Goal: Task Accomplishment & Management: Manage account settings

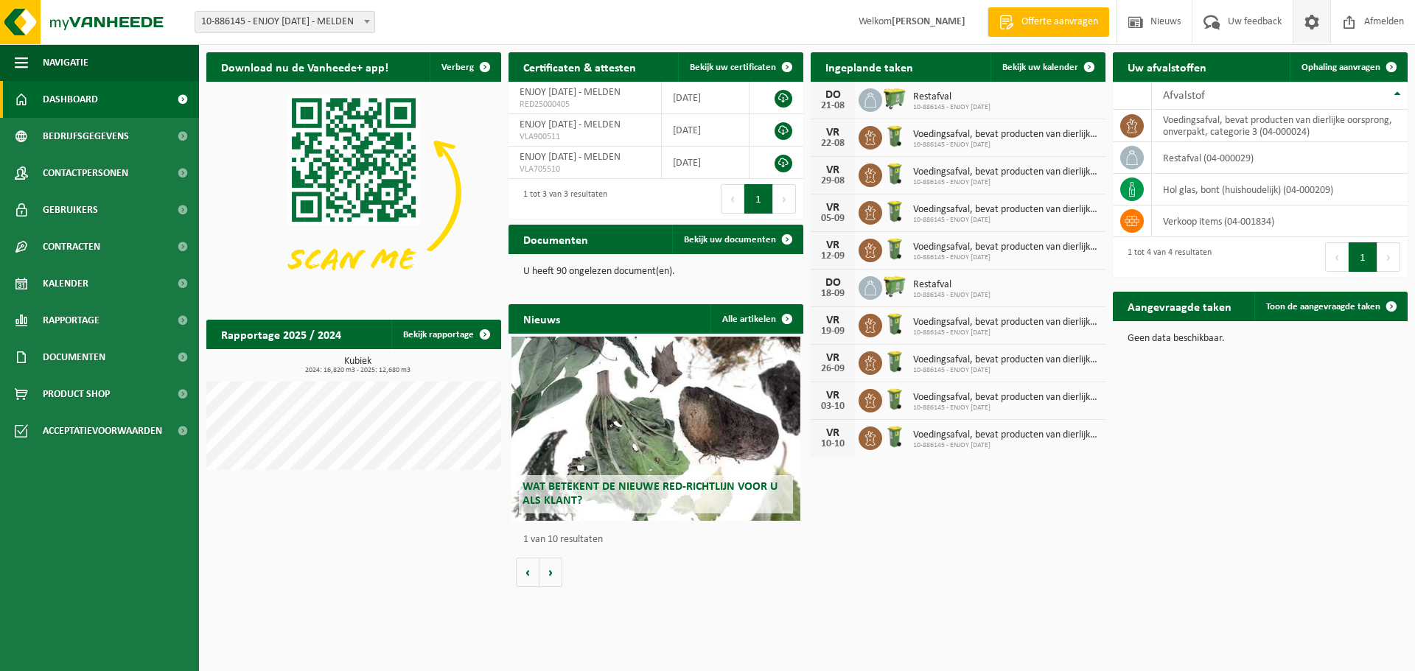
click at [1307, 18] on span at bounding box center [1311, 21] width 22 height 43
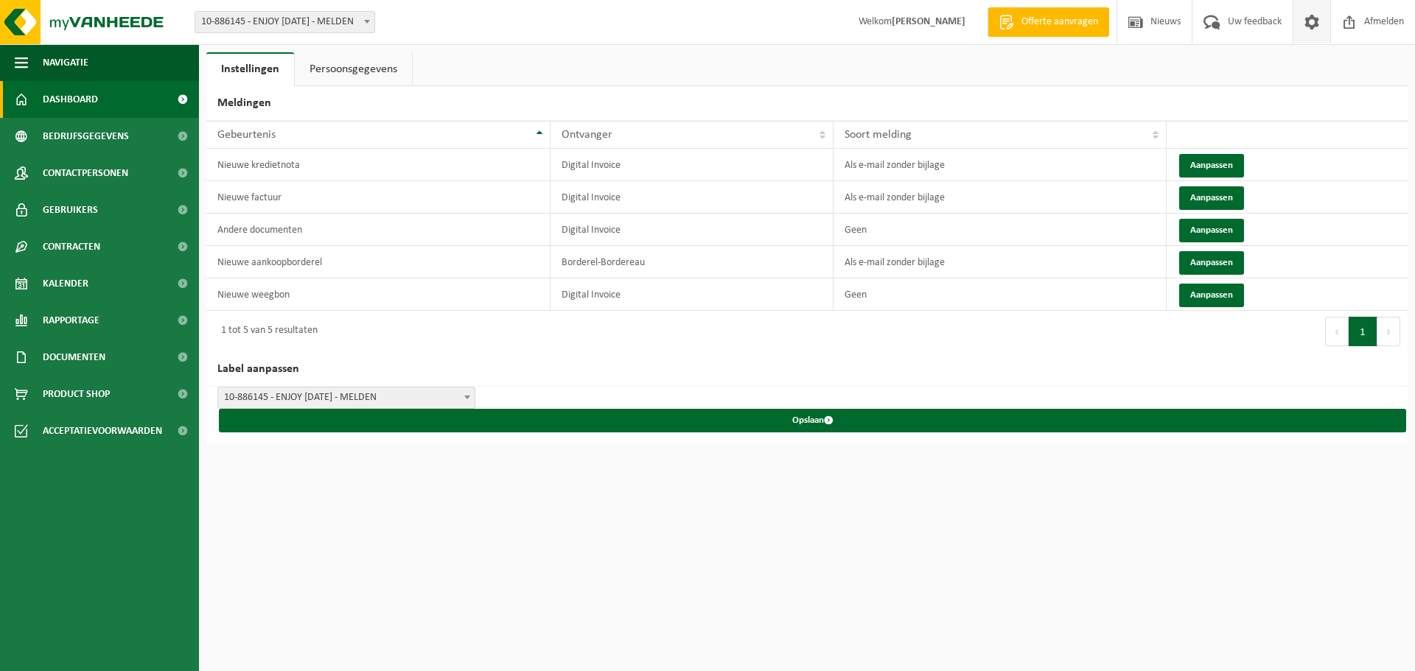
click at [66, 95] on span "Dashboard" at bounding box center [70, 99] width 55 height 37
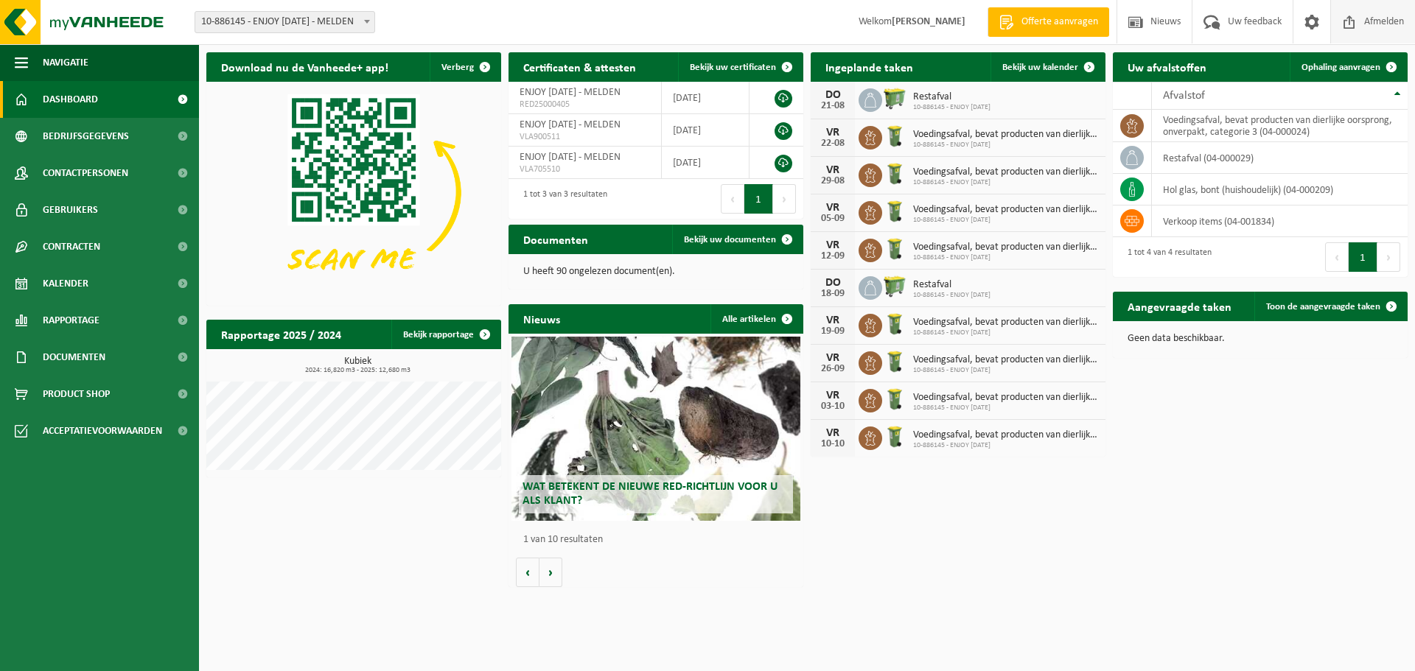
click at [1351, 23] on span at bounding box center [1349, 21] width 22 height 43
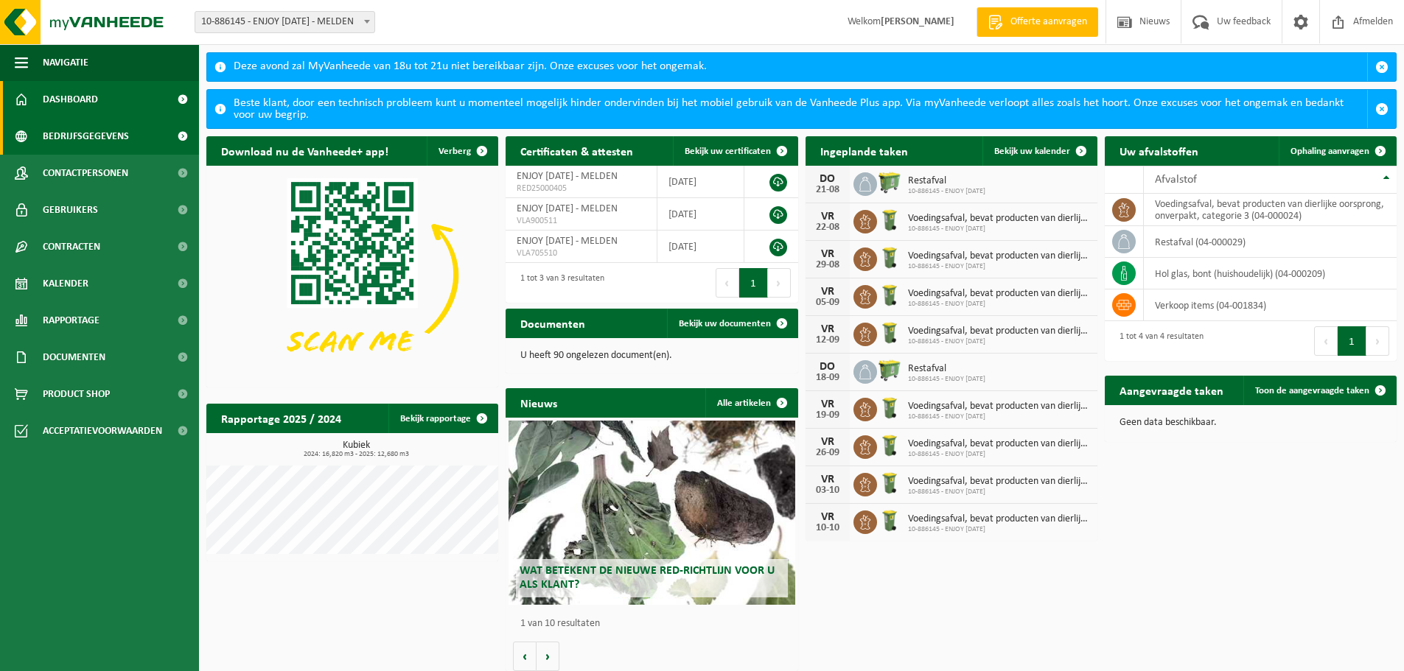
click at [81, 139] on span "Bedrijfsgegevens" at bounding box center [86, 136] width 86 height 37
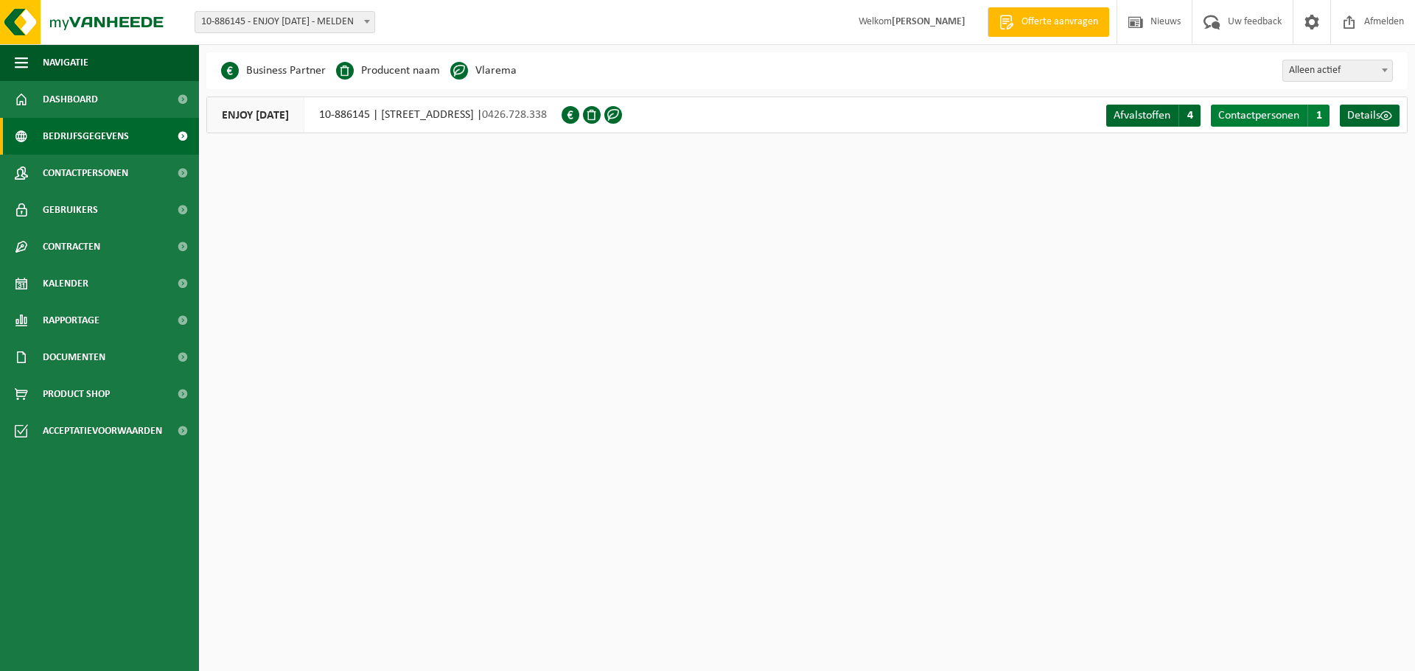
click at [1282, 112] on span "Contactpersonen" at bounding box center [1258, 116] width 81 height 12
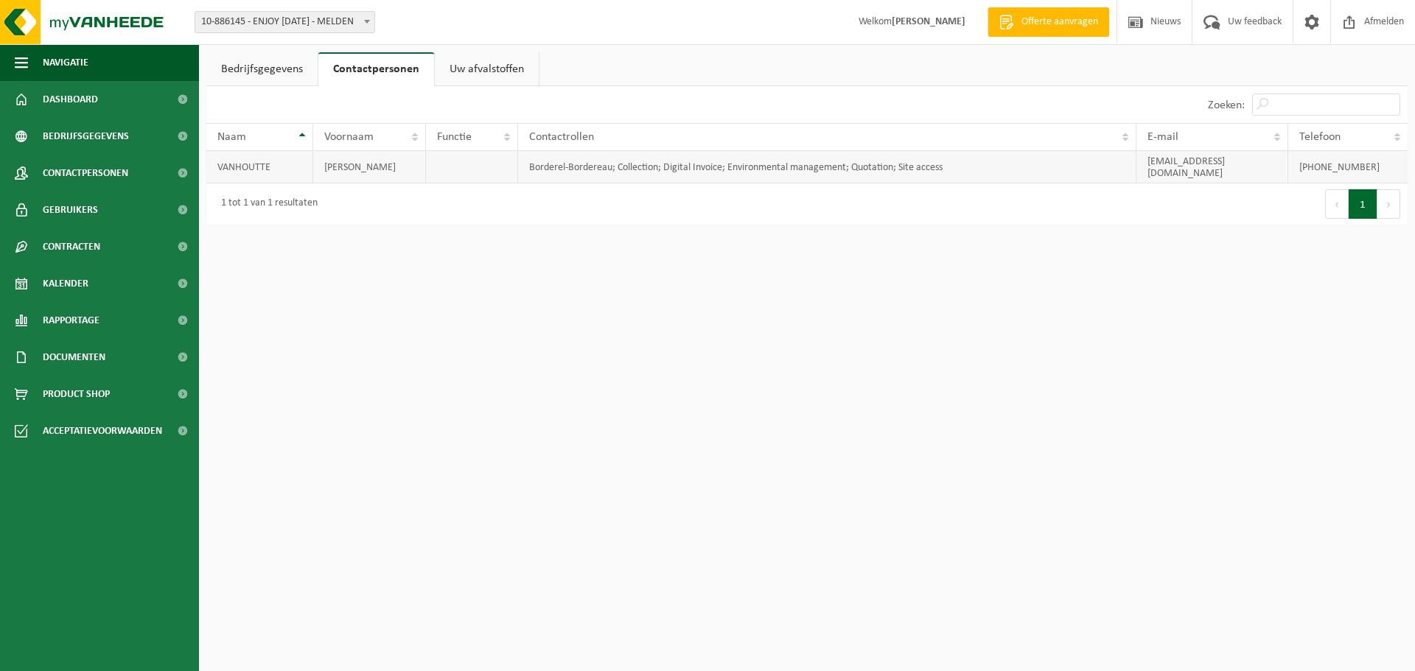
click at [410, 157] on td "[PERSON_NAME]" at bounding box center [369, 167] width 113 height 32
click at [277, 64] on link "Bedrijfsgegevens" at bounding box center [261, 69] width 111 height 34
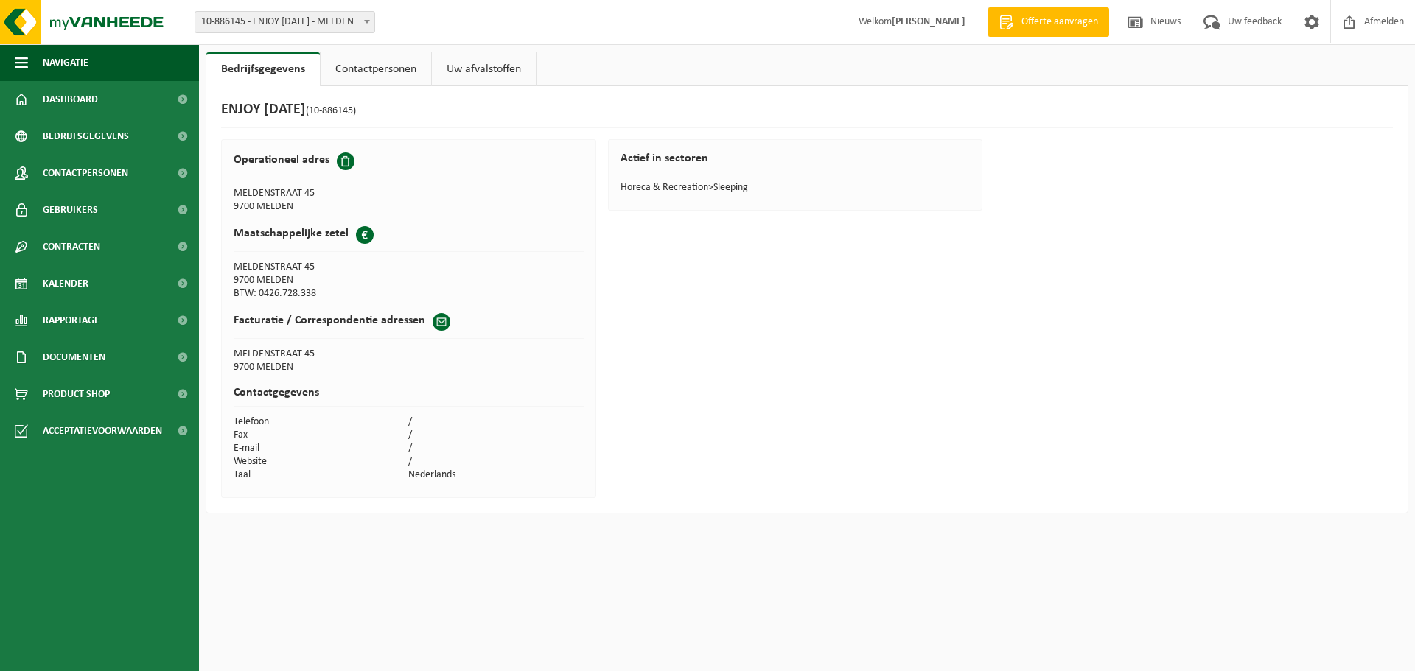
click at [466, 71] on link "Uw afvalstoffen" at bounding box center [484, 69] width 104 height 34
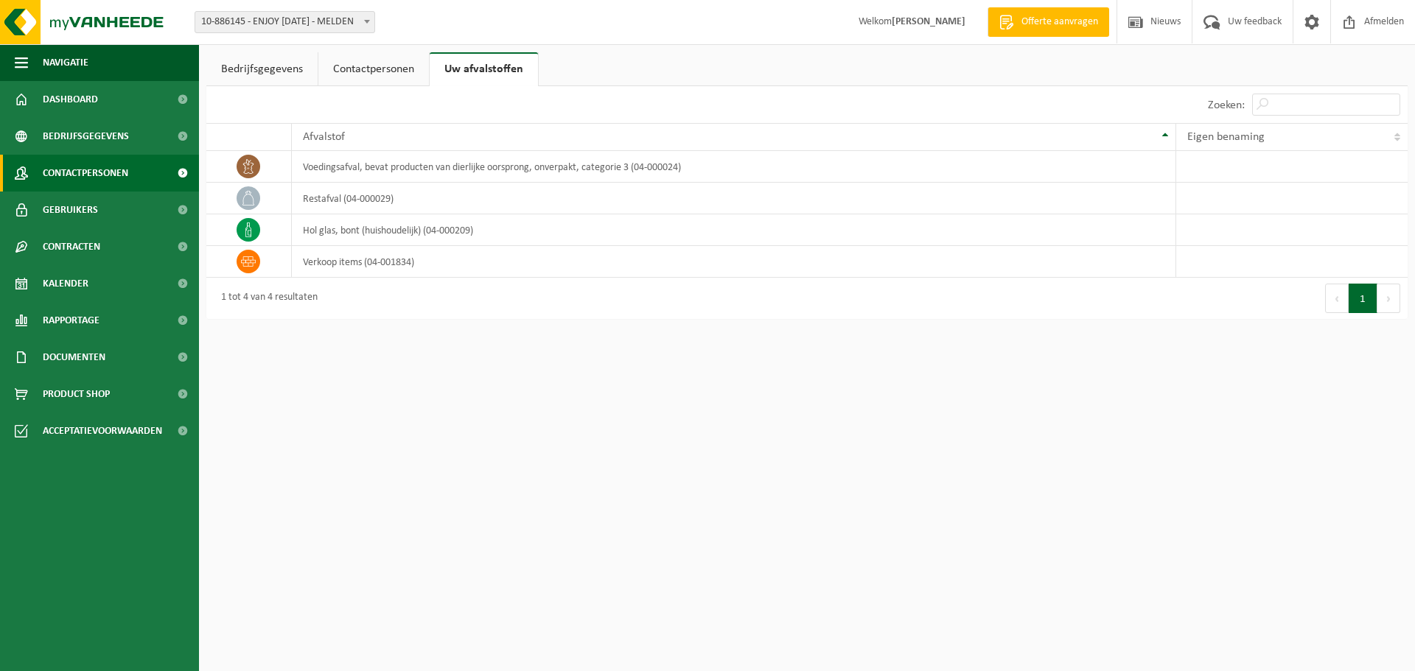
click at [87, 167] on span "Contactpersonen" at bounding box center [85, 173] width 85 height 37
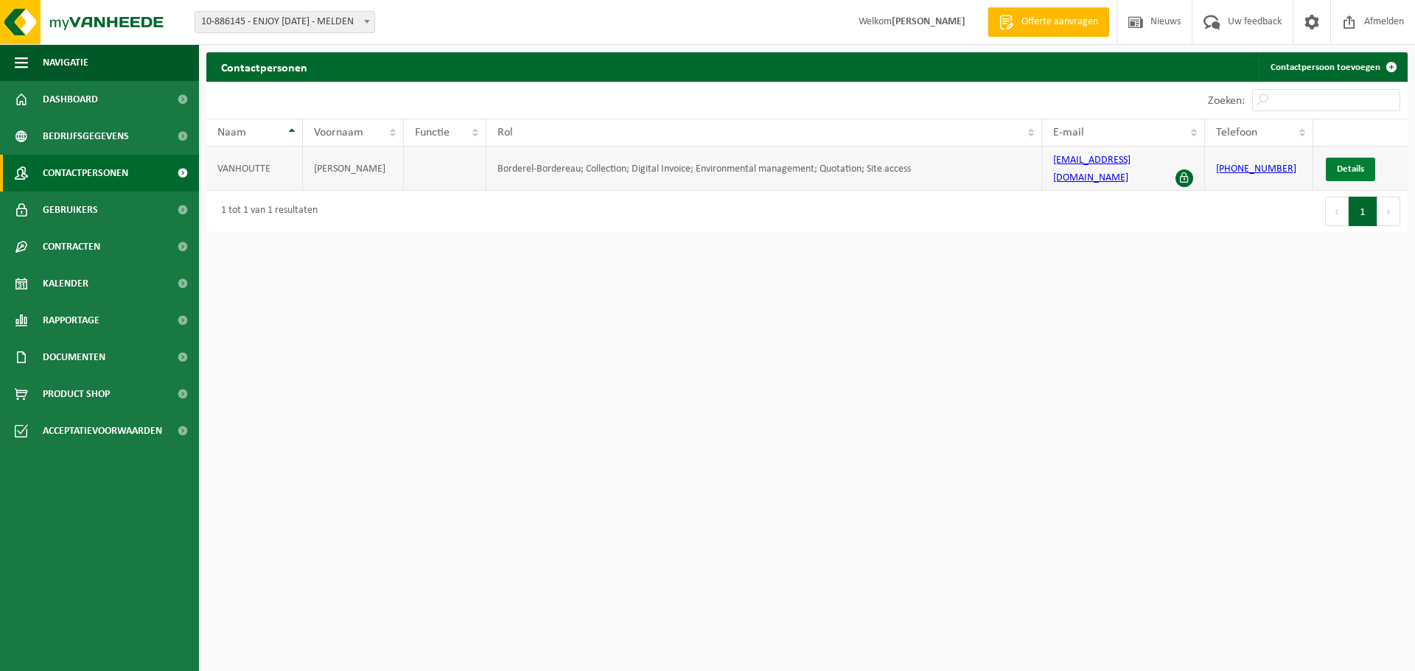
click at [1348, 164] on span "Details" at bounding box center [1349, 169] width 27 height 10
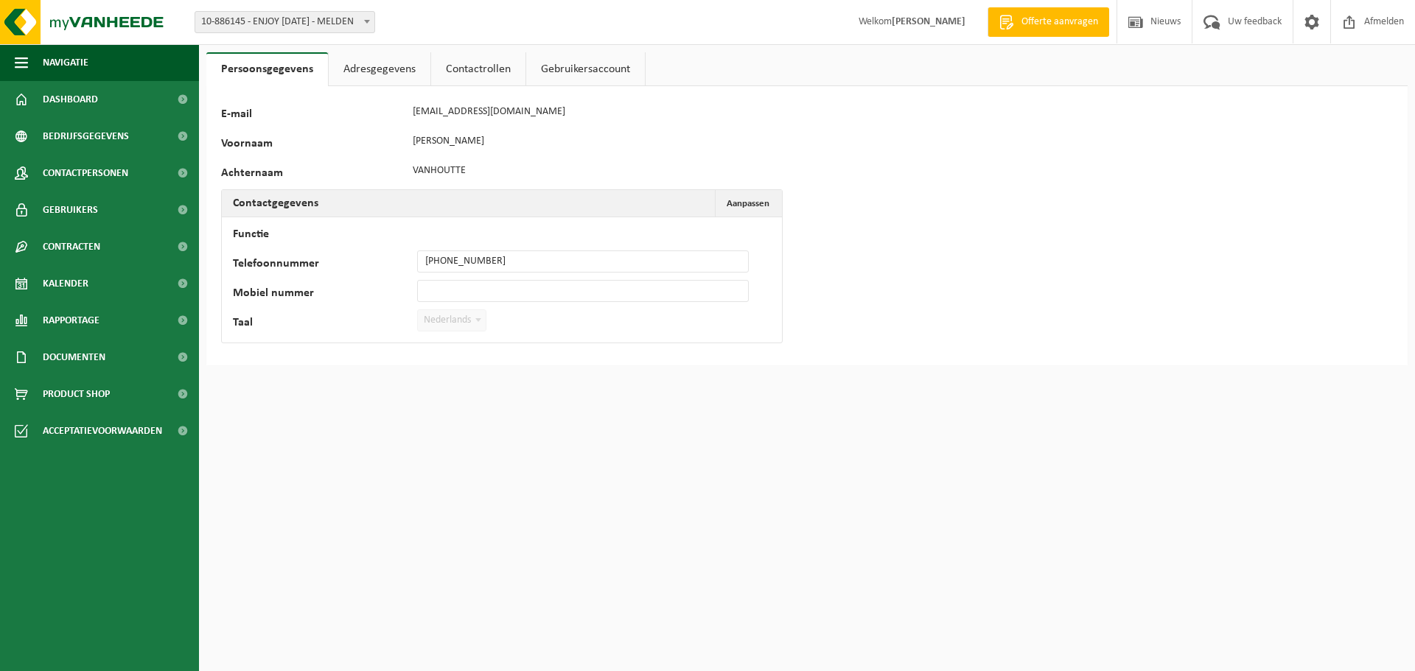
click at [577, 72] on link "Gebruikersaccount" at bounding box center [585, 69] width 119 height 34
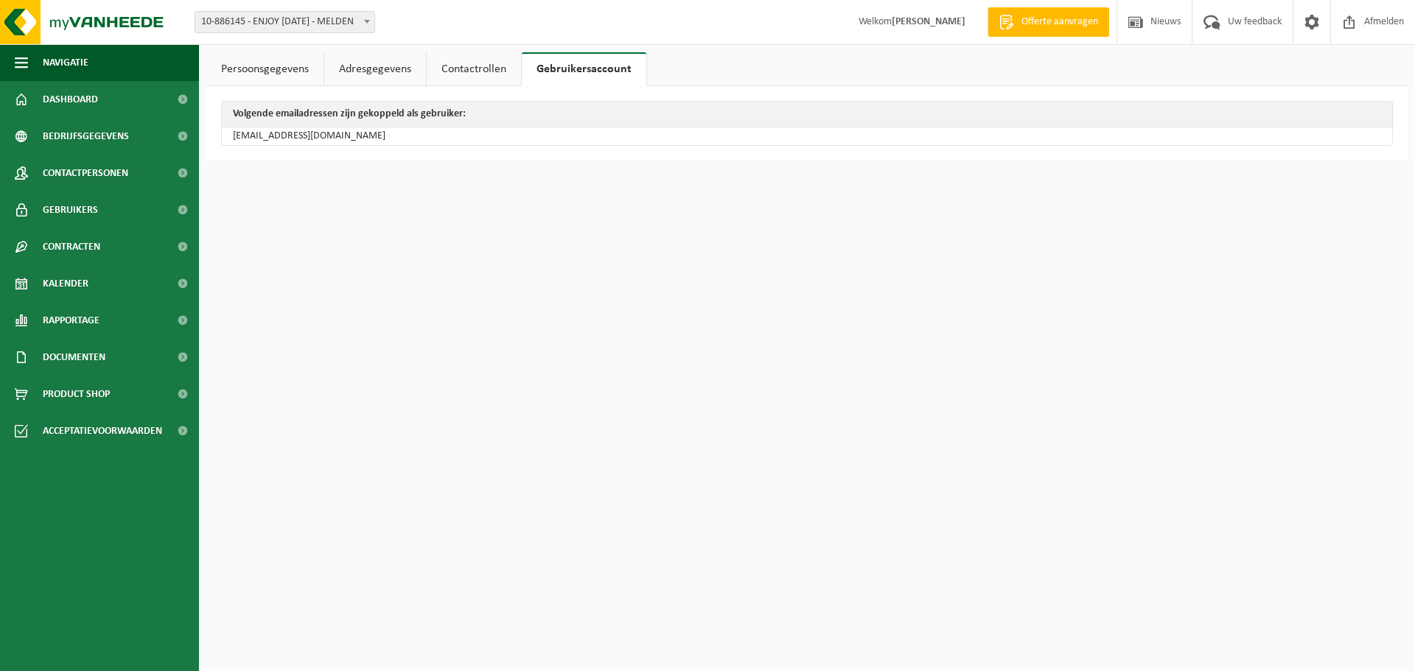
click at [477, 67] on link "Contactrollen" at bounding box center [474, 69] width 94 height 34
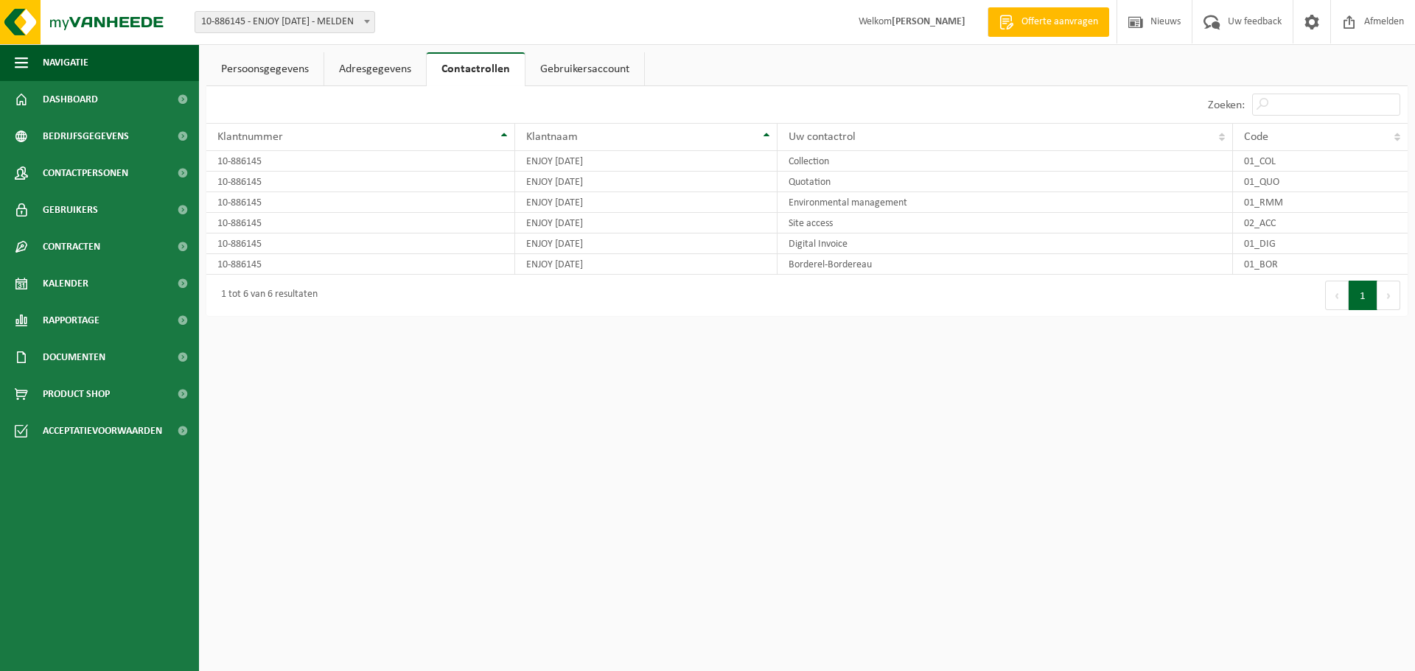
click at [386, 66] on link "Adresgegevens" at bounding box center [375, 69] width 102 height 34
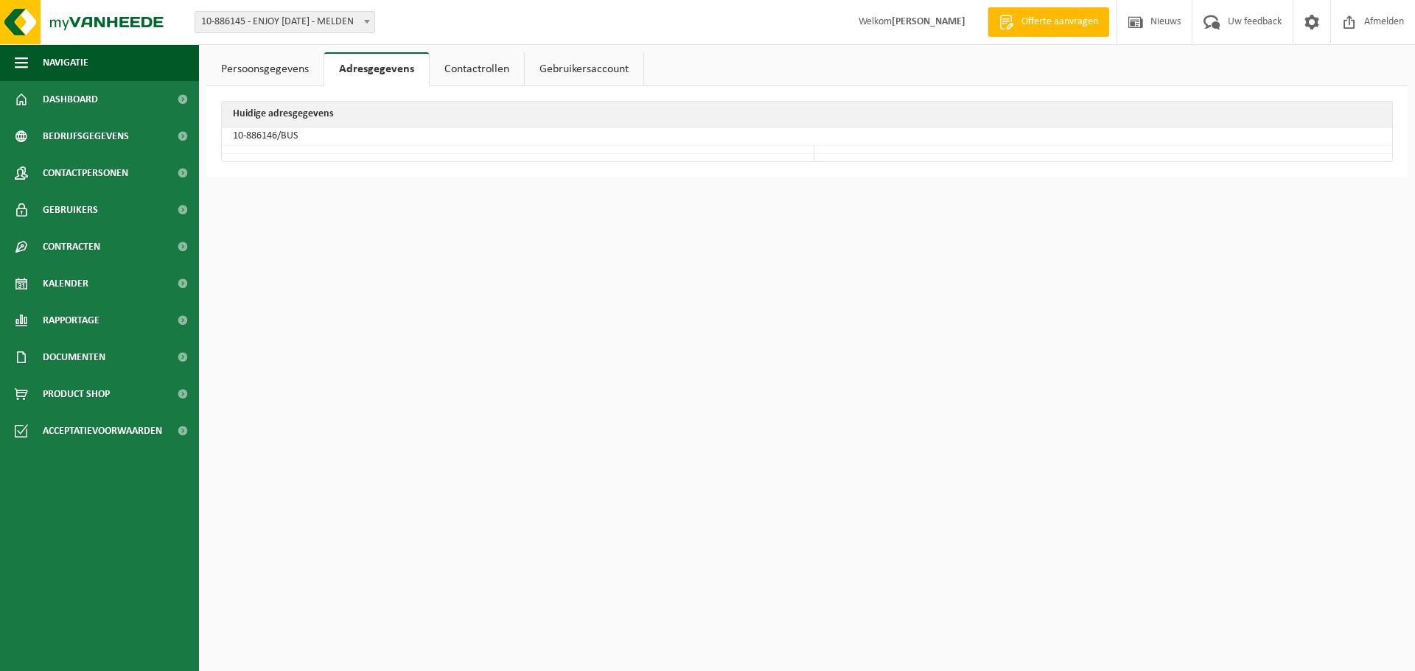
click at [267, 69] on link "Persoonsgegevens" at bounding box center [264, 69] width 117 height 34
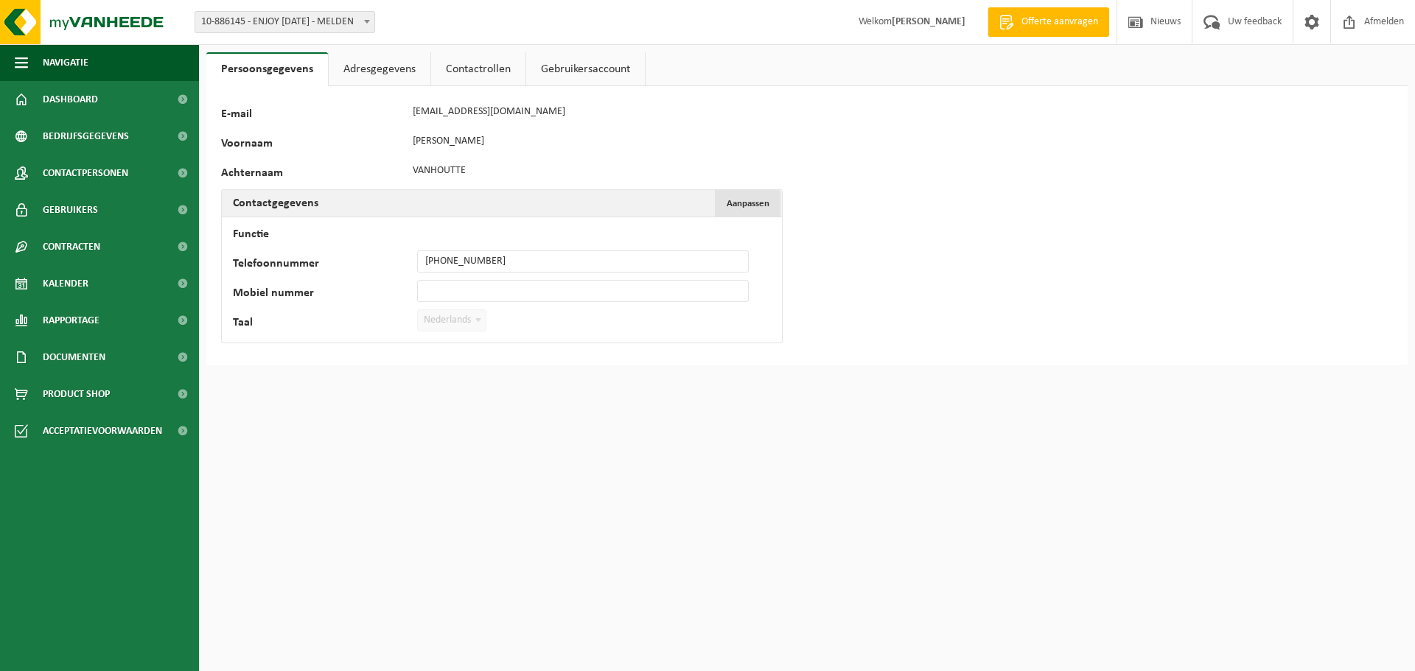
click at [741, 204] on span "Aanpassen" at bounding box center [747, 204] width 43 height 10
click at [298, 348] on span "submit" at bounding box center [295, 351] width 10 height 10
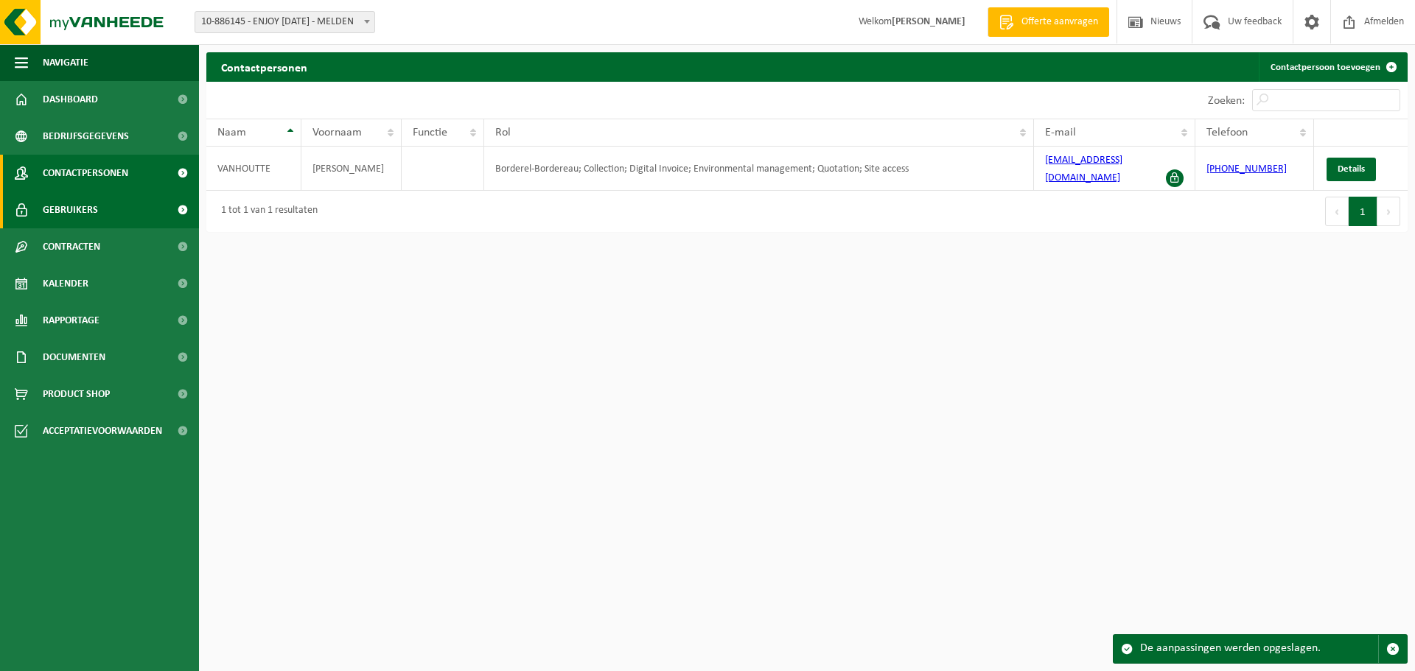
click at [69, 212] on span "Gebruikers" at bounding box center [70, 210] width 55 height 37
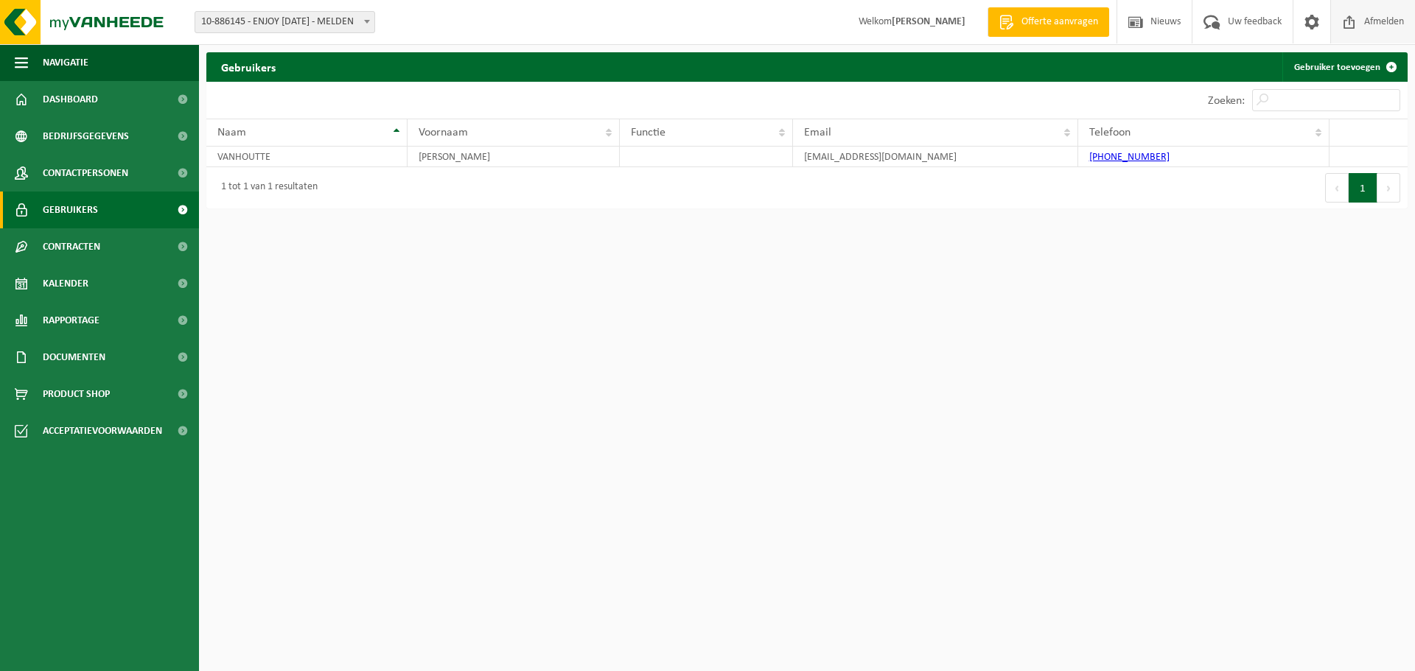
click at [1345, 25] on span at bounding box center [1349, 21] width 22 height 43
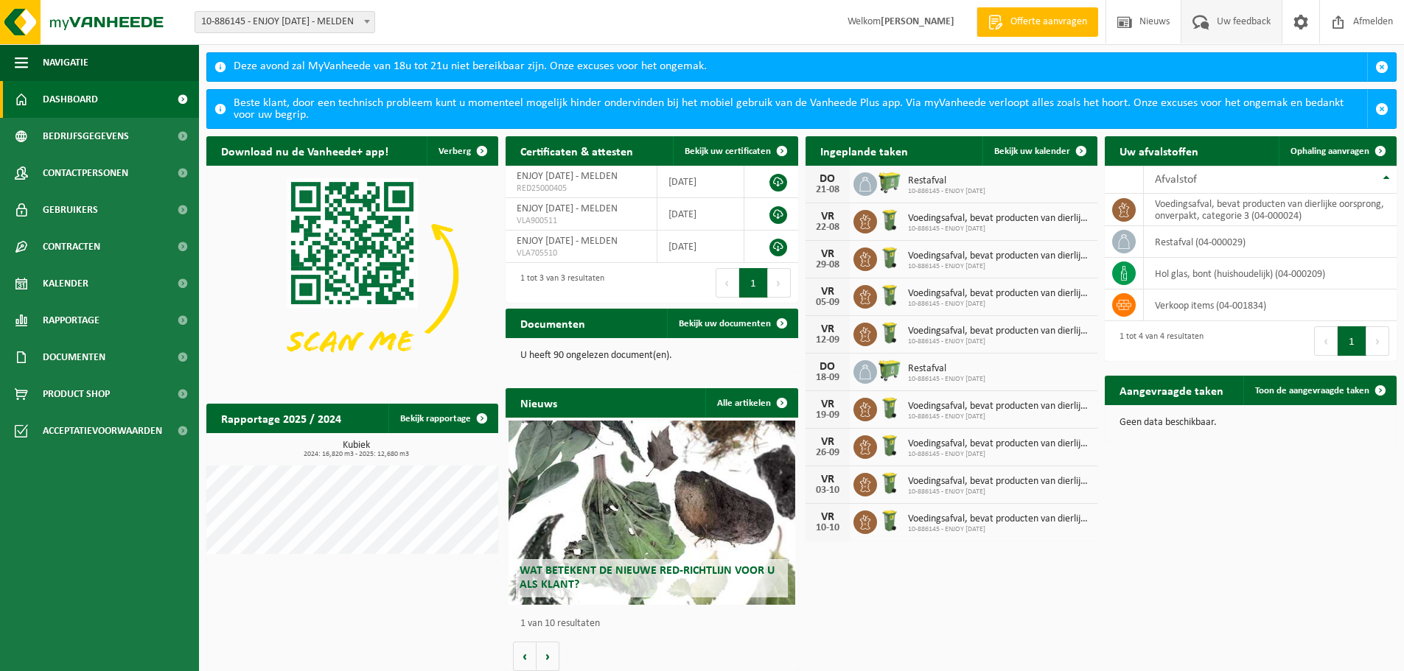
click at [1239, 18] on span "Uw feedback" at bounding box center [1243, 21] width 61 height 43
